Goal: Find specific page/section

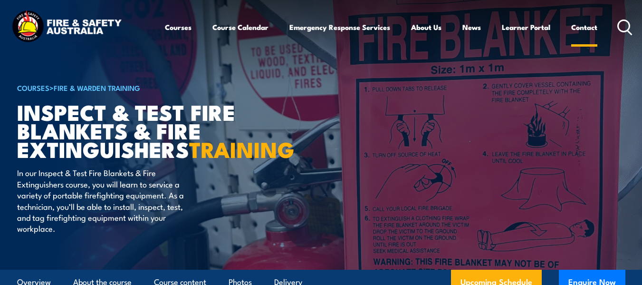
click at [588, 28] on link "Contact" at bounding box center [584, 27] width 26 height 23
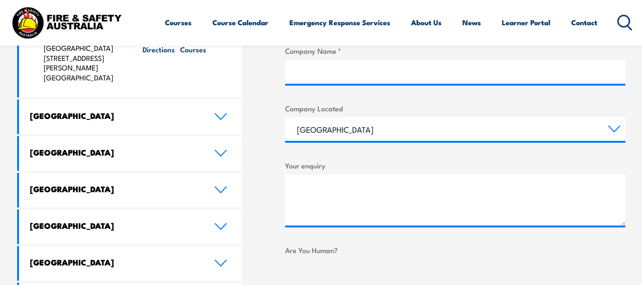
scroll to position [522, 0]
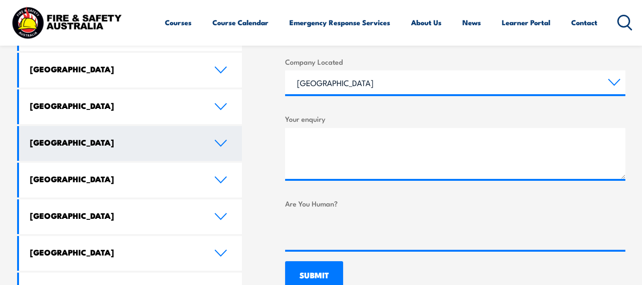
click at [218, 139] on icon at bounding box center [220, 143] width 13 height 8
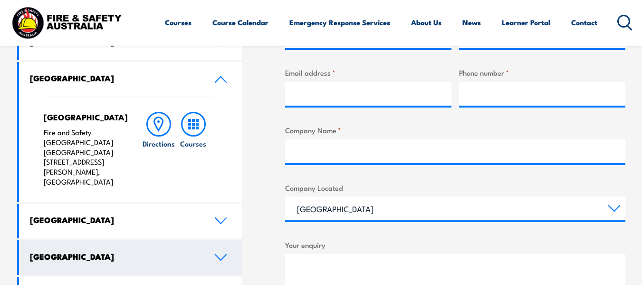
scroll to position [380, 0]
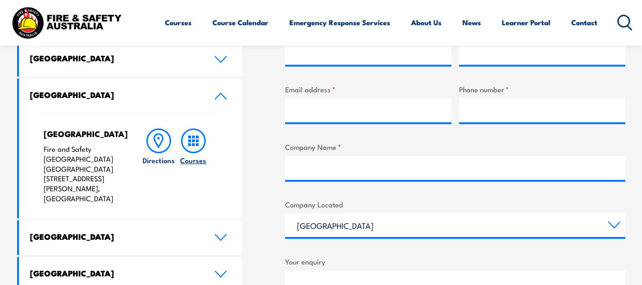
click at [190, 139] on icon at bounding box center [193, 140] width 25 height 25
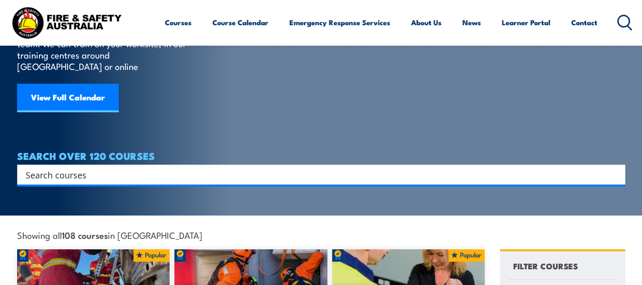
scroll to position [95, 0]
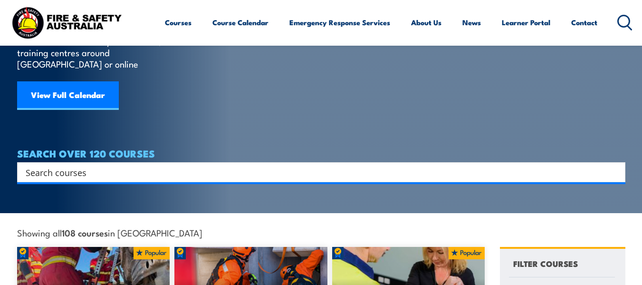
click at [98, 165] on input "Search input" at bounding box center [315, 172] width 579 height 14
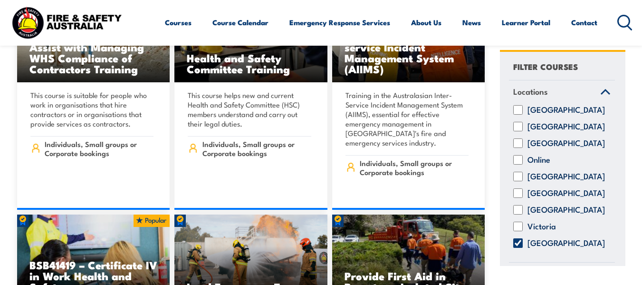
scroll to position [3372, 0]
